Goal: Communication & Community: Answer question/provide support

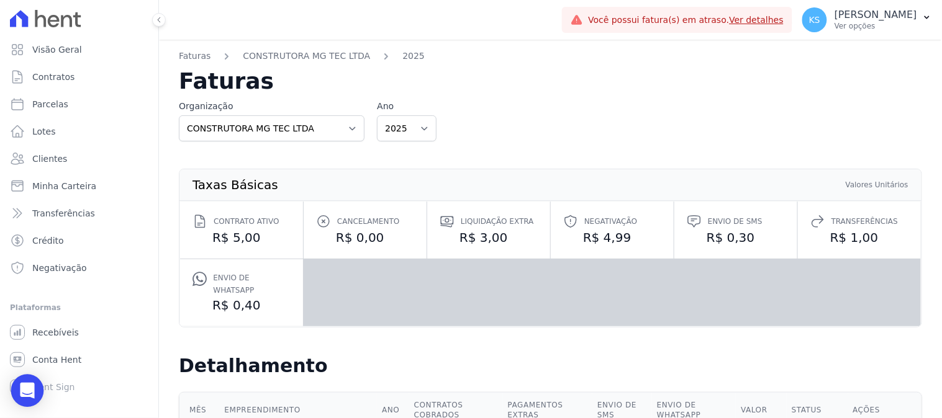
click at [21, 396] on div "Open Intercom Messenger" at bounding box center [27, 391] width 33 height 33
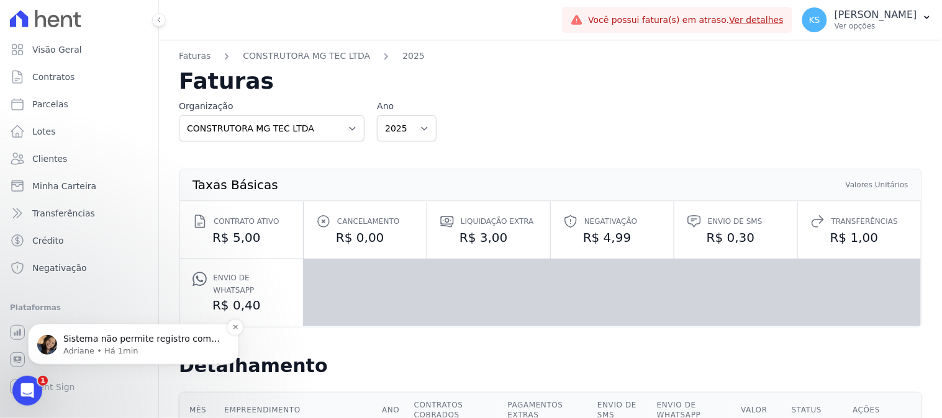
click at [89, 348] on p "Adriane • Há 1min" at bounding box center [143, 350] width 160 height 11
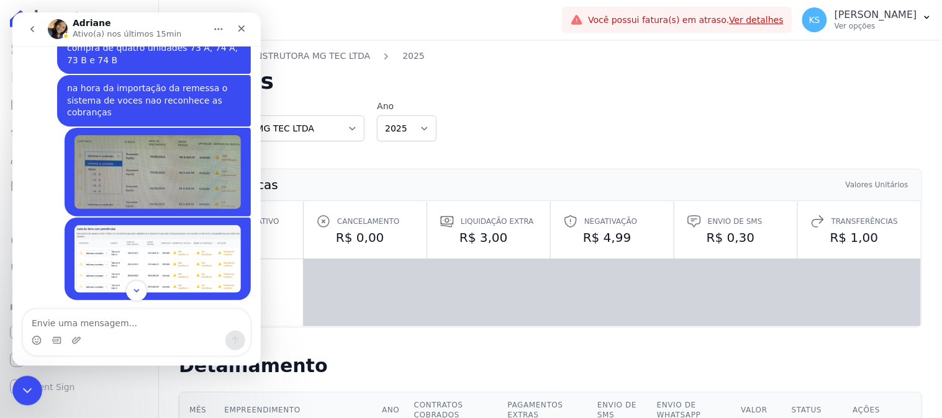
scroll to position [364, 0]
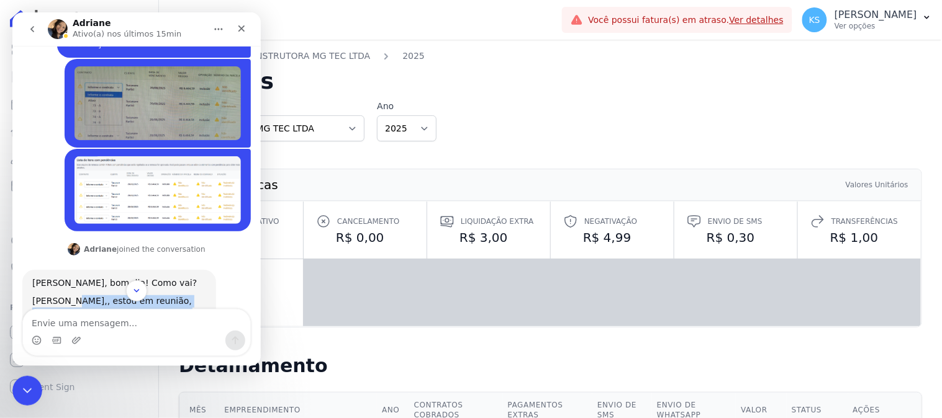
drag, startPoint x: 58, startPoint y: 255, endPoint x: 196, endPoint y: 268, distance: 139.1
click at [196, 295] on div "[PERSON_NAME],, estou em reunião, mas assim que finalizar irei verificar sobre …" at bounding box center [119, 319] width 174 height 48
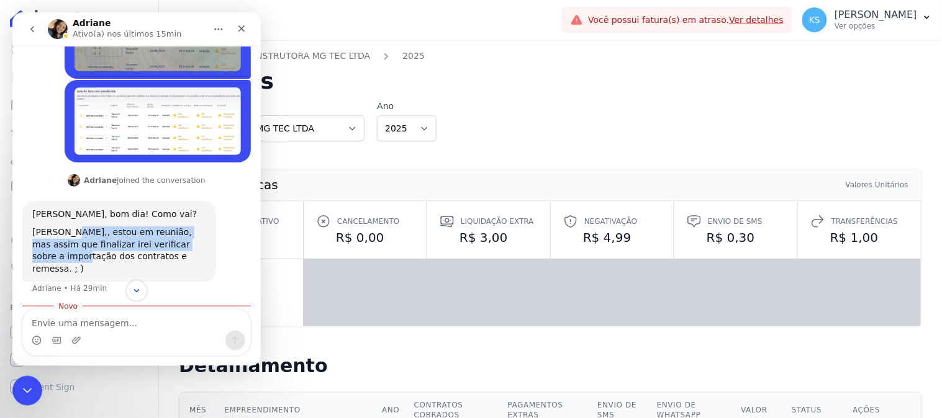
scroll to position [514, 0]
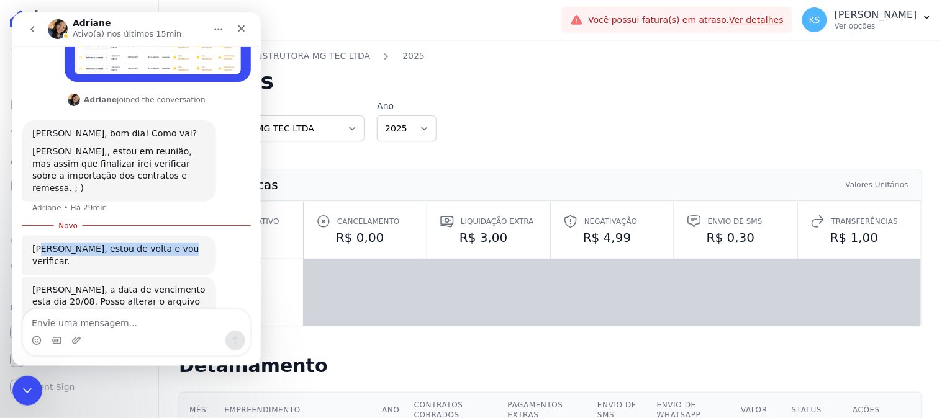
drag, startPoint x: 40, startPoint y: 192, endPoint x: 158, endPoint y: 194, distance: 118.6
click at [158, 235] on div "[PERSON_NAME], estou de volta e vou verificar. [PERSON_NAME] • Há 4min" at bounding box center [119, 254] width 194 height 39
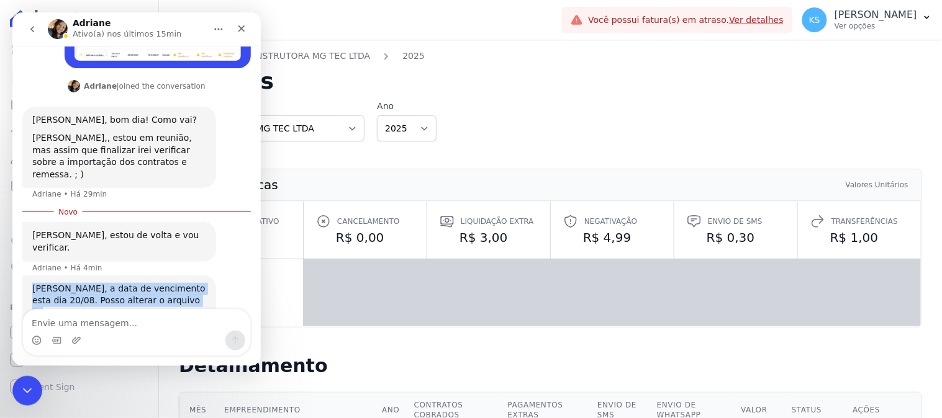
drag, startPoint x: 33, startPoint y: 218, endPoint x: 63, endPoint y: 259, distance: 50.7
click at [160, 283] on div "[PERSON_NAME], a data de vencimento esta dia 20/08. Posso alterar o arquivo par…" at bounding box center [119, 301] width 174 height 37
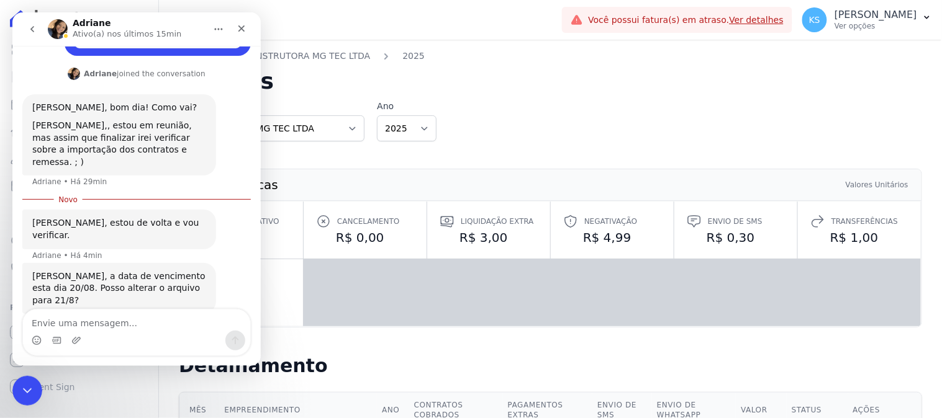
drag, startPoint x: 38, startPoint y: 269, endPoint x: 129, endPoint y: 256, distance: 91.5
click at [127, 335] on div "Sistema não permite registro com data retroativa." at bounding box center [119, 347] width 174 height 24
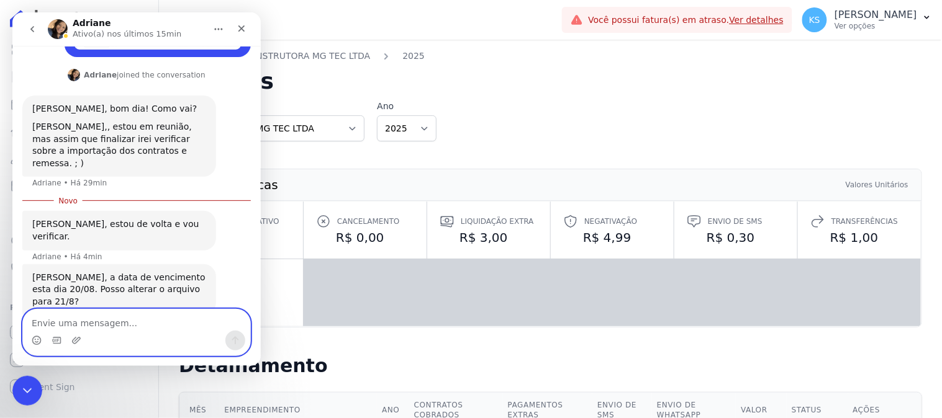
click at [101, 330] on textarea "Envie uma mensagem..." at bounding box center [135, 319] width 227 height 21
type textarea "c"
click at [119, 327] on textarea "c" at bounding box center [135, 319] width 227 height 21
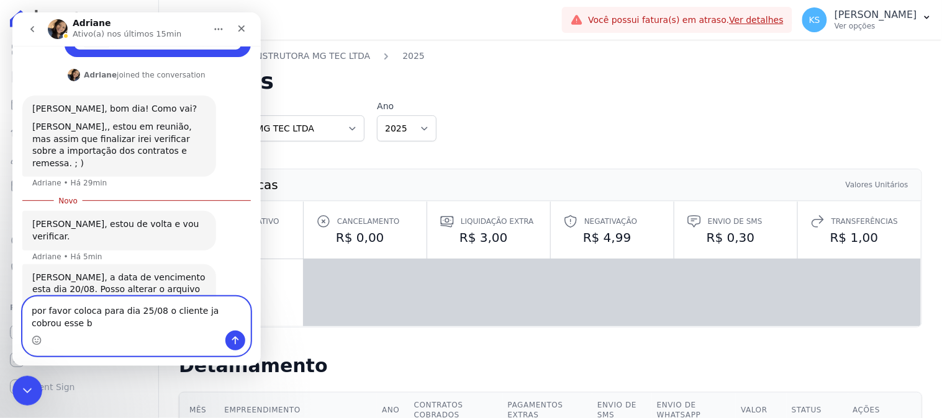
scroll to position [553, 0]
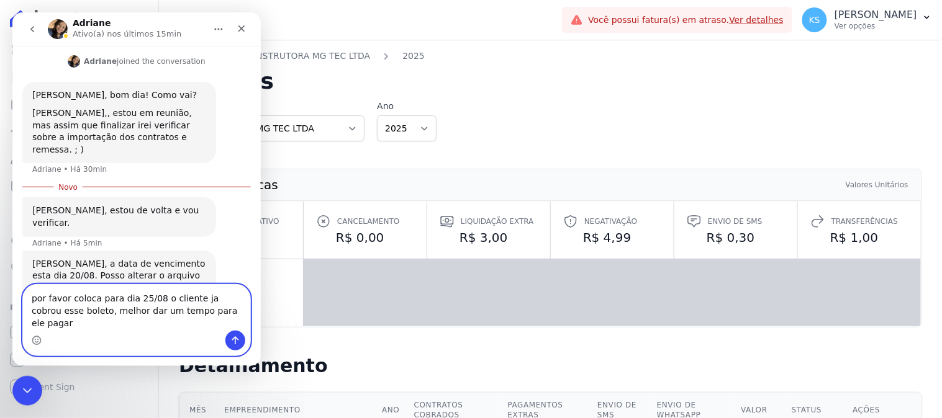
type textarea "por favor coloca para dia 25/08 o cliente ja cobrou esse boleto, melhor dar um …"
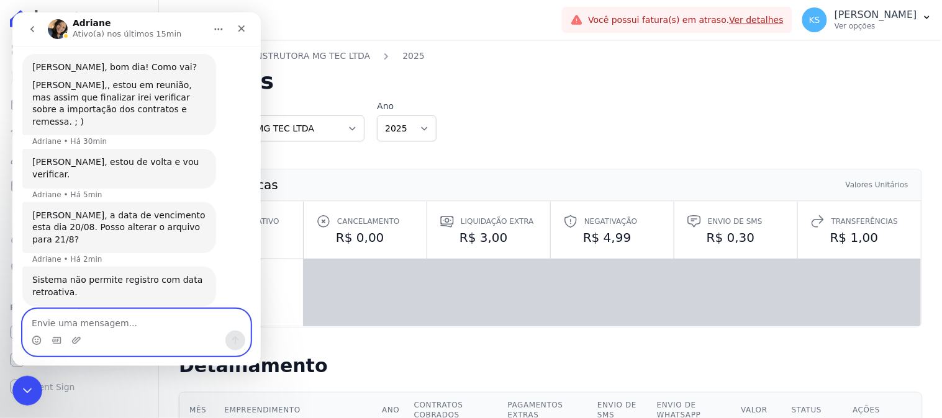
scroll to position [580, 0]
drag, startPoint x: 194, startPoint y: 263, endPoint x: 81, endPoint y: 271, distance: 113.3
click at [78, 337] on div "por favor coloca para dia 25/08 o cliente ja cobrou esse boleto, melhor dar um …" at bounding box center [153, 355] width 174 height 37
click at [109, 337] on div "por favor coloca para dia 25/08 o cliente ja cobrou esse boleto, melhor dar um …" at bounding box center [153, 355] width 174 height 37
